Goal: Task Accomplishment & Management: Use online tool/utility

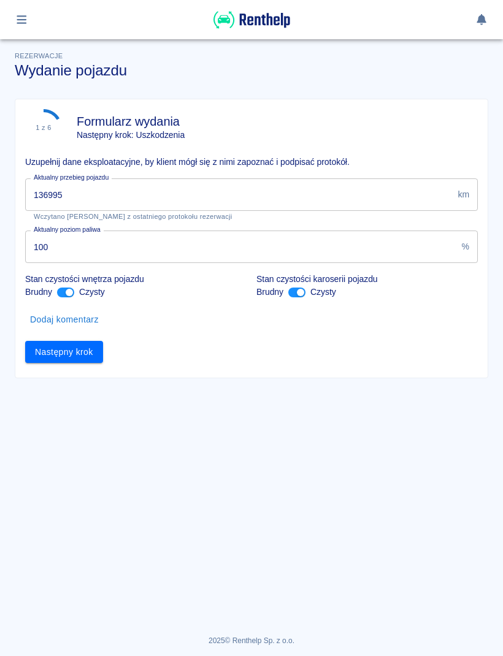
click at [89, 354] on button "Następny krok" at bounding box center [64, 352] width 78 height 23
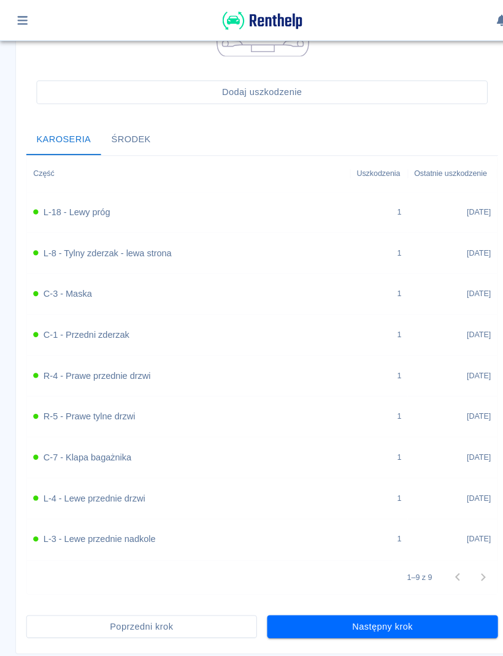
scroll to position [393, 0]
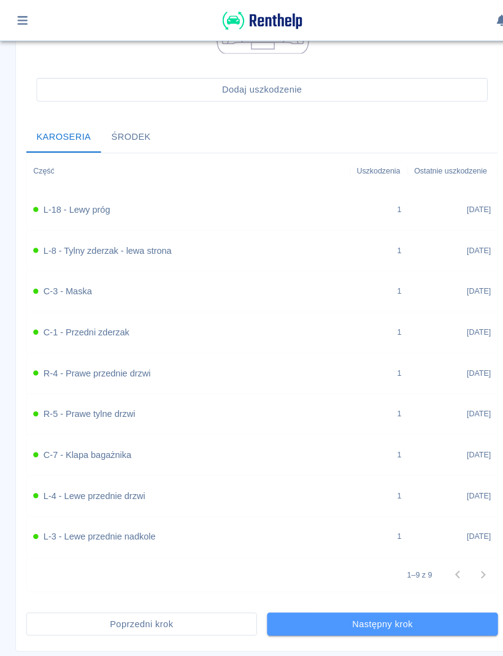
click at [412, 601] on button "Następny krok" at bounding box center [366, 599] width 221 height 23
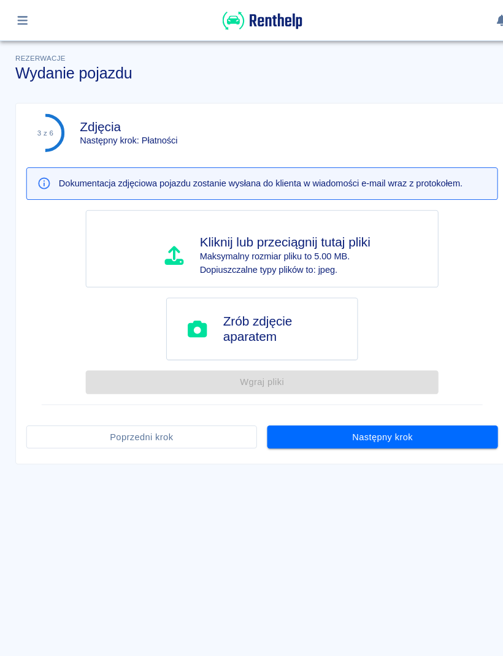
click at [441, 425] on button "Następny krok" at bounding box center [366, 419] width 221 height 23
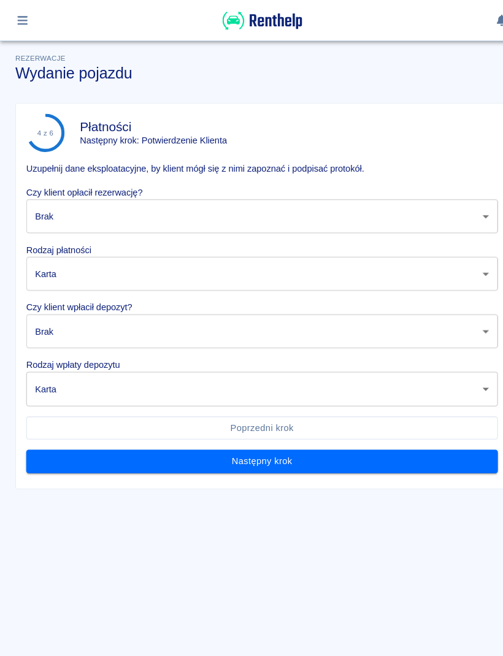
click at [433, 204] on body "Używamy plików Cookies, by zapewnić Ci najlepsze możliwe doświadczenie. Aby dow…" at bounding box center [251, 328] width 503 height 656
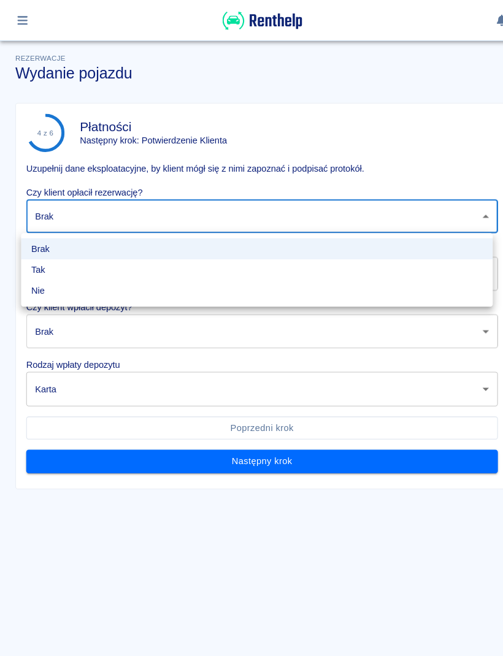
click at [131, 254] on li "Tak" at bounding box center [246, 259] width 452 height 20
type input "true"
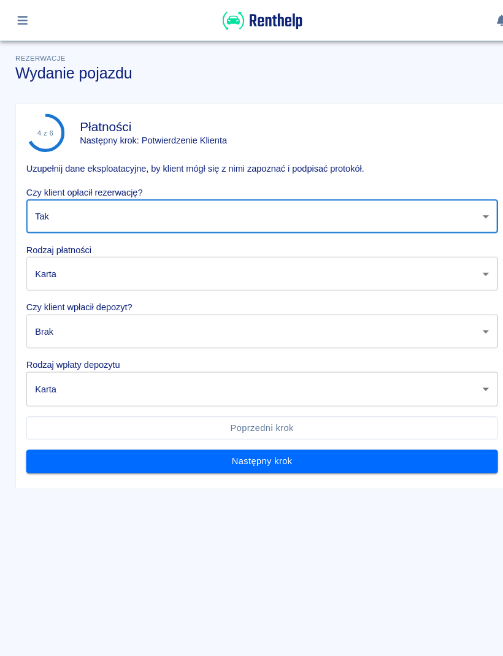
click at [132, 260] on body "Używamy plików Cookies, by zapewnić Ci najlepsze możliwe doświadczenie. Aby dow…" at bounding box center [251, 328] width 503 height 656
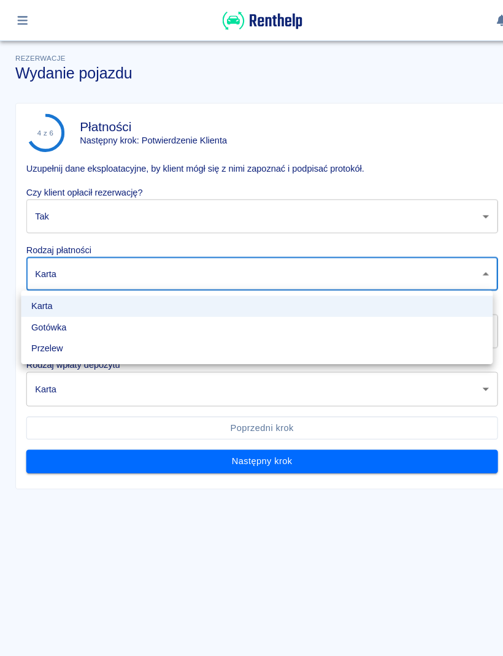
click at [80, 316] on li "Gotówka" at bounding box center [246, 314] width 452 height 20
type input "cash"
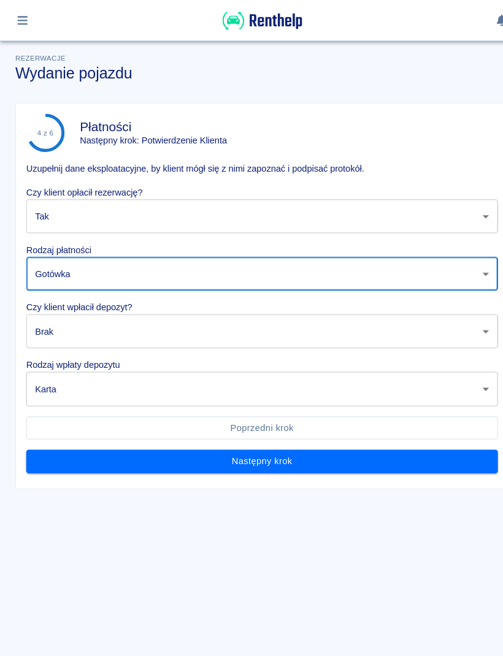
click at [110, 327] on body "Używamy plików Cookies, by zapewnić Ci najlepsze możliwe doświadczenie. Aby dow…" at bounding box center [251, 328] width 503 height 656
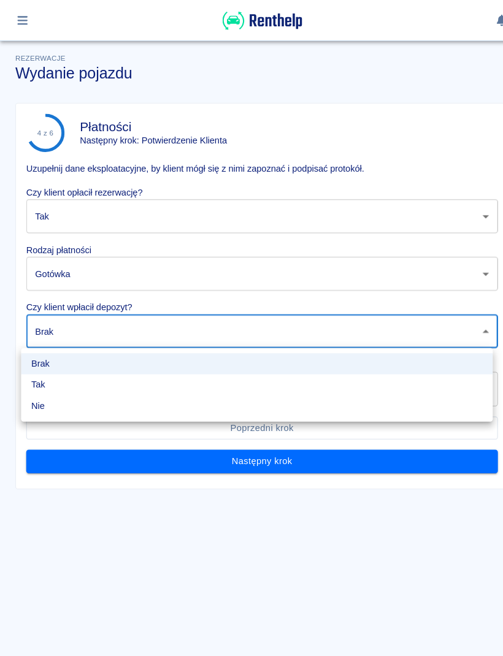
click at [91, 373] on li "Tak" at bounding box center [246, 369] width 452 height 20
type input "true"
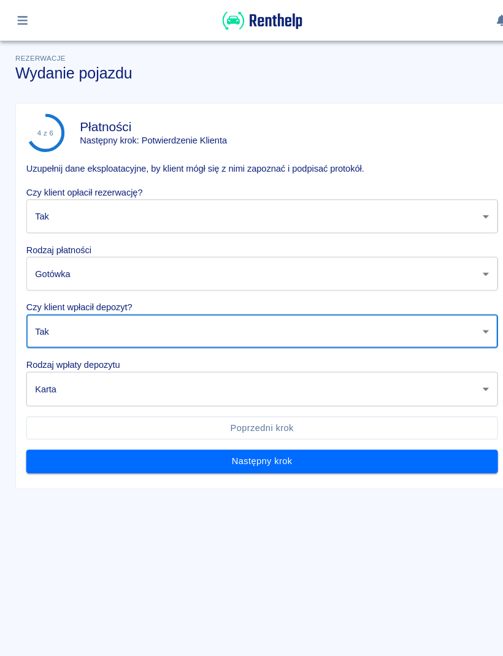
click at [137, 371] on body "Używamy plików Cookies, by zapewnić Ci najlepsze możliwe doświadczenie. Aby dow…" at bounding box center [251, 328] width 503 height 656
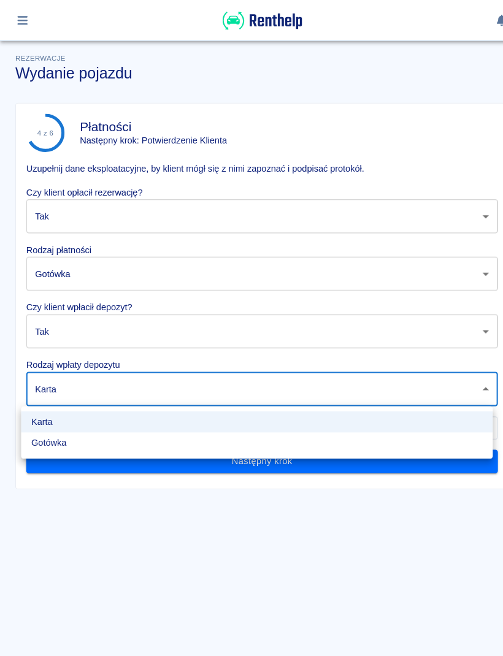
click at [94, 431] on li "Gotówka" at bounding box center [246, 425] width 452 height 20
type input "cash"
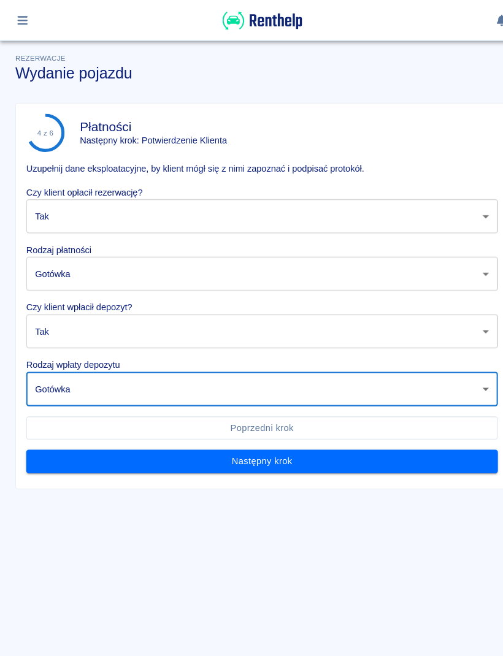
click at [295, 449] on button "Następny krok" at bounding box center [251, 442] width 452 height 23
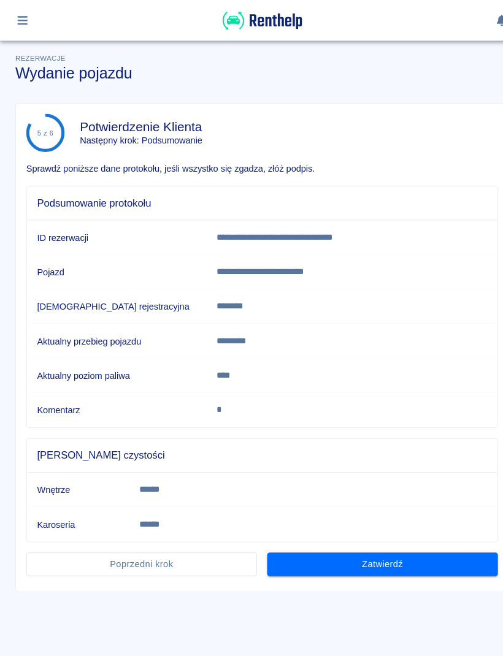
click at [425, 550] on button "Zatwierdź" at bounding box center [366, 541] width 221 height 23
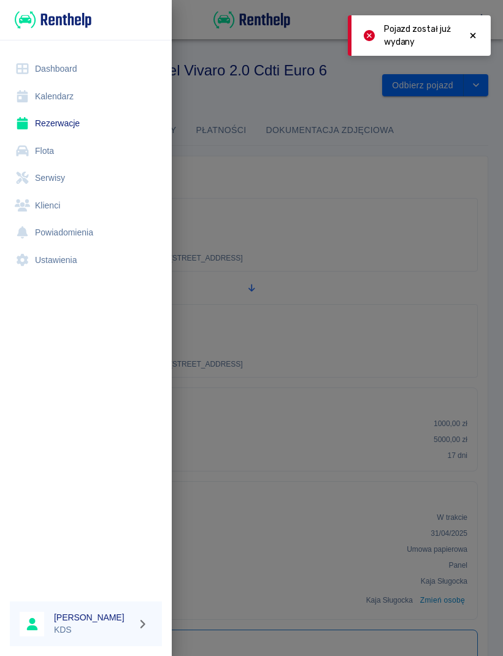
click at [74, 93] on link "Kalendarz" at bounding box center [86, 97] width 152 height 28
